Goal: Information Seeking & Learning: Learn about a topic

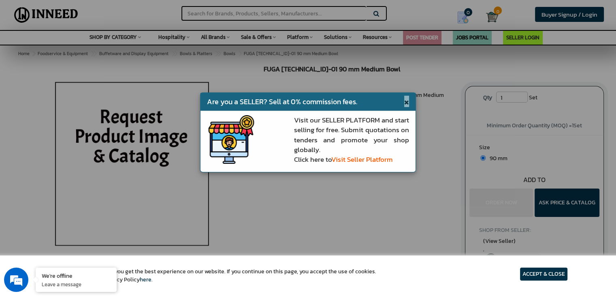
click at [407, 101] on span "×" at bounding box center [406, 101] width 5 height 11
click at [407, 110] on li "Fuga (View Brand Store)" at bounding box center [396, 114] width 113 height 8
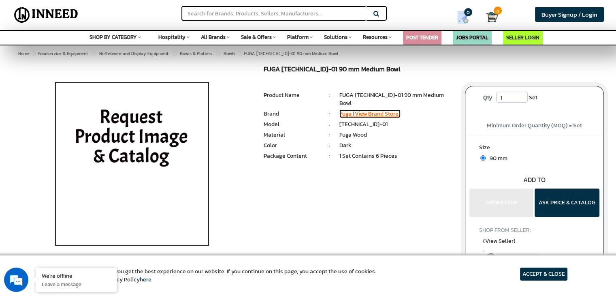
click at [372, 109] on link "Fuga (View Brand Store)" at bounding box center [370, 113] width 61 height 9
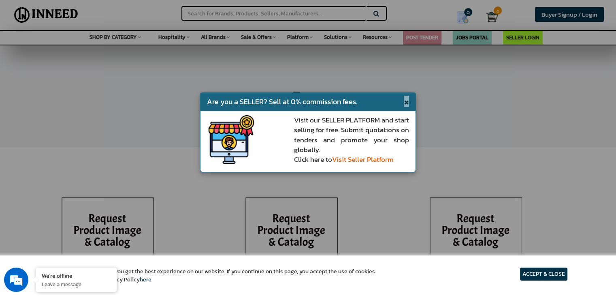
click at [407, 100] on span "×" at bounding box center [406, 101] width 5 height 11
click at [407, 100] on div "Fuga" at bounding box center [308, 96] width 616 height 101
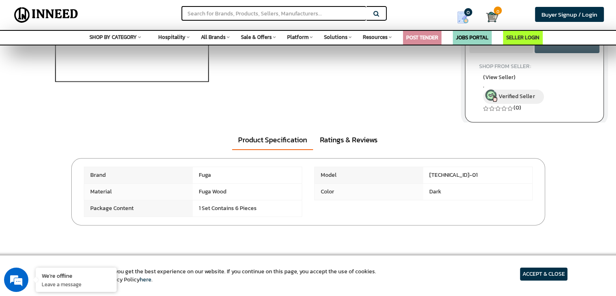
scroll to position [164, 0]
click at [338, 149] on link "Ratings & Reviews" at bounding box center [349, 139] width 70 height 19
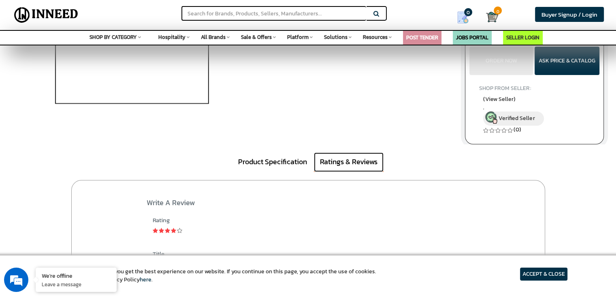
scroll to position [136, 0]
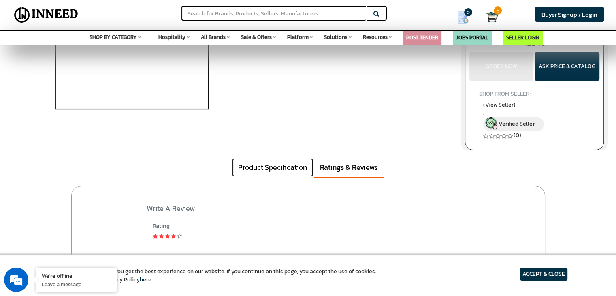
click at [284, 169] on link "Product Specification" at bounding box center [272, 167] width 81 height 19
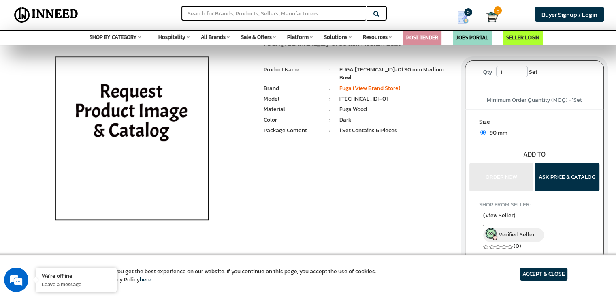
scroll to position [21, 0]
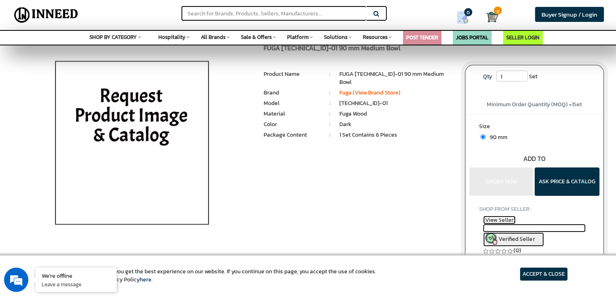
click at [496, 220] on span "(View Seller)" at bounding box center [499, 220] width 32 height 9
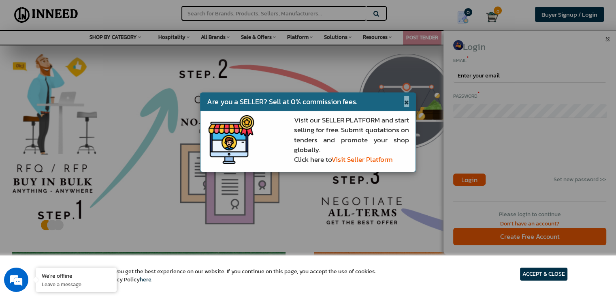
click at [407, 101] on span "×" at bounding box center [406, 101] width 5 height 11
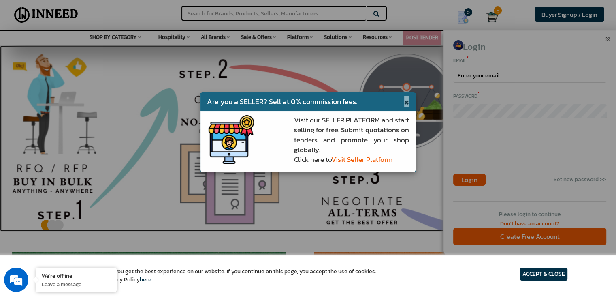
click at [407, 101] on img at bounding box center [308, 138] width 616 height 186
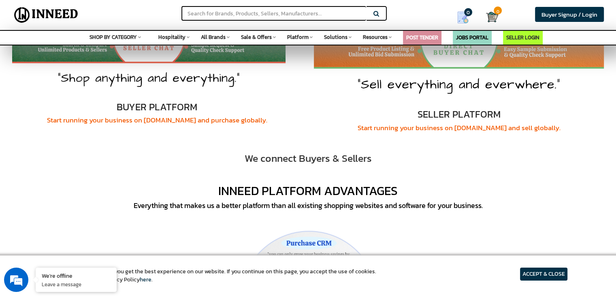
scroll to position [473, 0]
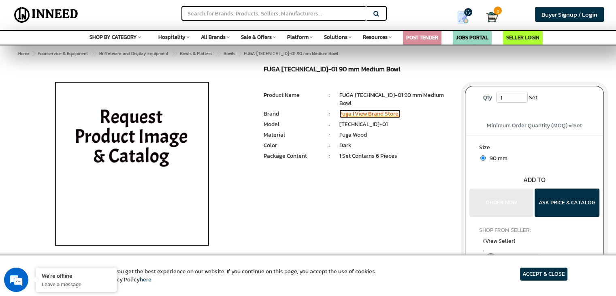
click at [364, 109] on link "Fuga (View Brand Store)" at bounding box center [370, 113] width 61 height 9
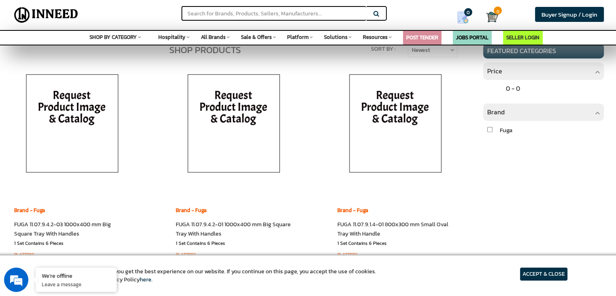
scroll to position [489, 0]
